Goal: Task Accomplishment & Management: Complete application form

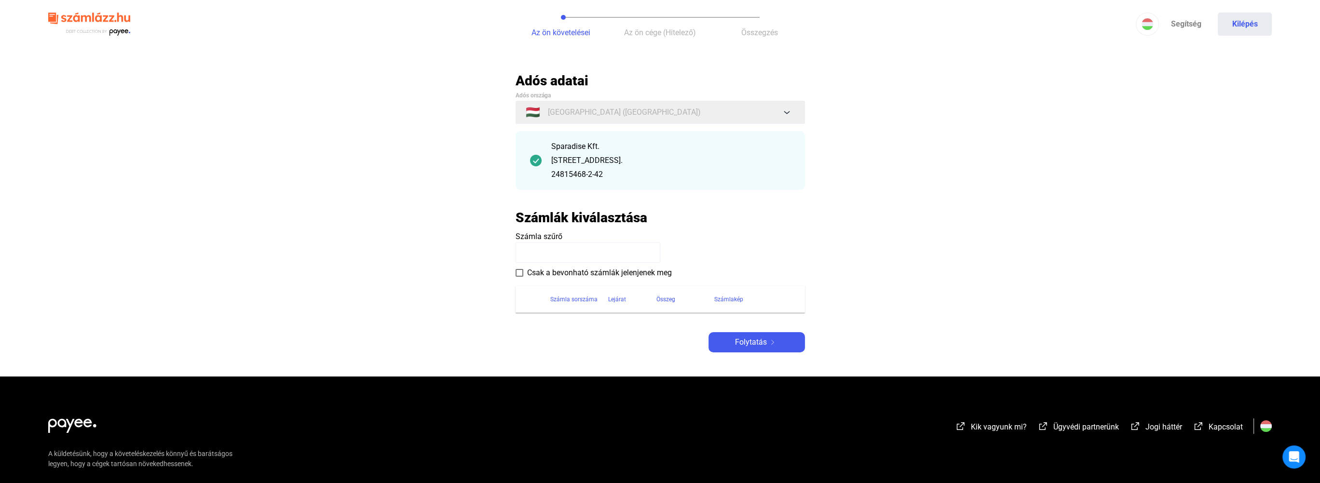
click at [596, 249] on input at bounding box center [588, 253] width 145 height 20
click at [575, 304] on div "Számla sorszáma" at bounding box center [573, 300] width 47 height 12
click at [764, 341] on span "Folytatás" at bounding box center [751, 343] width 32 height 12
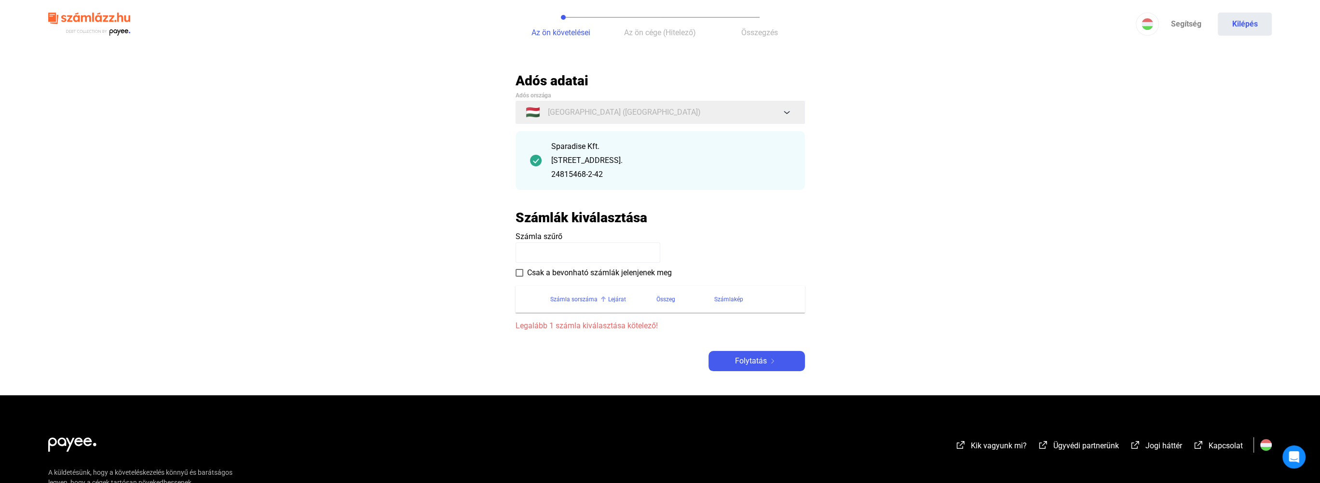
click at [575, 293] on th "Számla sorszáma" at bounding box center [579, 299] width 58 height 27
click at [622, 304] on div "Lejárat" at bounding box center [617, 300] width 18 height 12
click at [664, 300] on div "Összeg" at bounding box center [665, 300] width 19 height 12
